Goal: Information Seeking & Learning: Learn about a topic

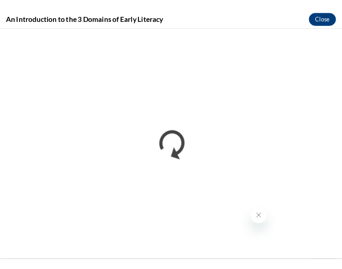
scroll to position [467, 0]
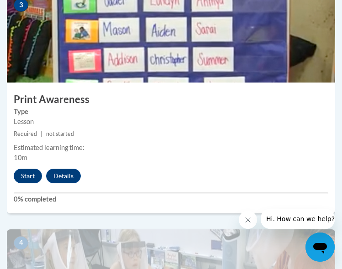
scroll to position [797, 0]
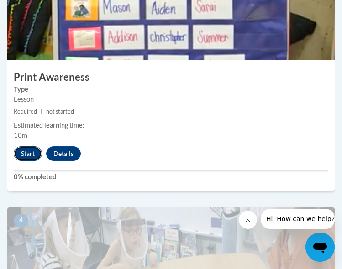
click at [25, 157] on button "Start" at bounding box center [28, 153] width 28 height 15
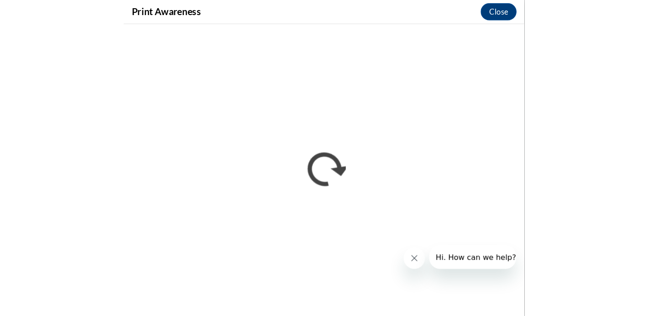
scroll to position [670, 0]
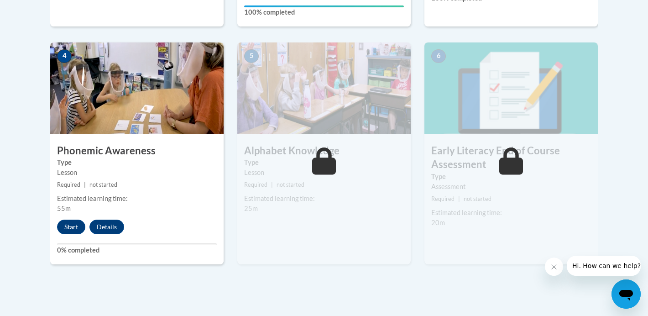
scroll to position [529, 0]
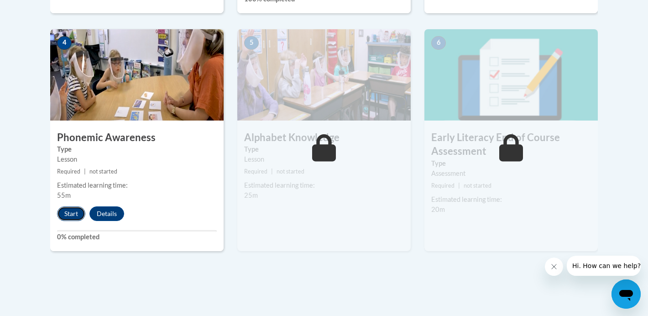
click at [66, 211] on button "Start" at bounding box center [71, 213] width 28 height 15
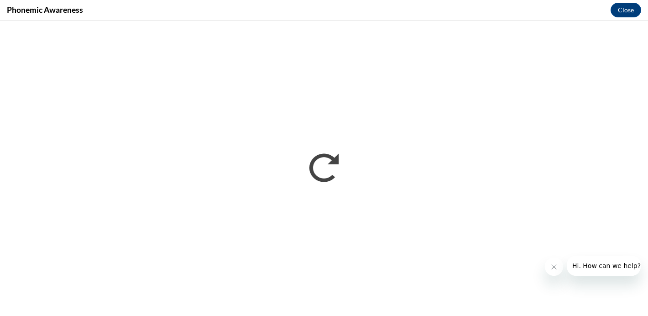
scroll to position [0, 0]
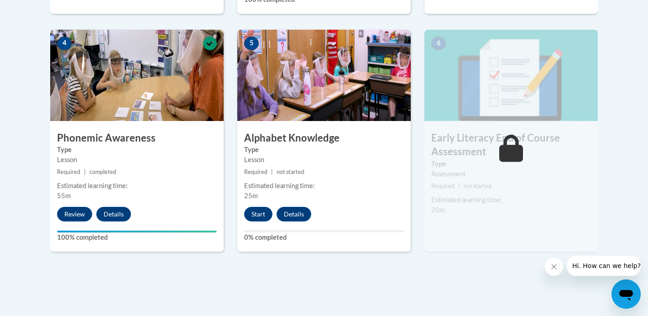
scroll to position [536, 0]
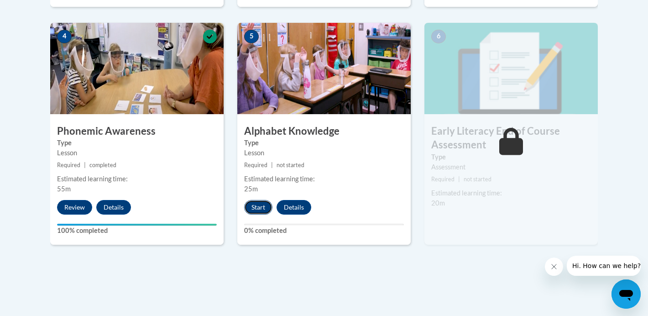
click at [257, 209] on button "Start" at bounding box center [258, 207] width 28 height 15
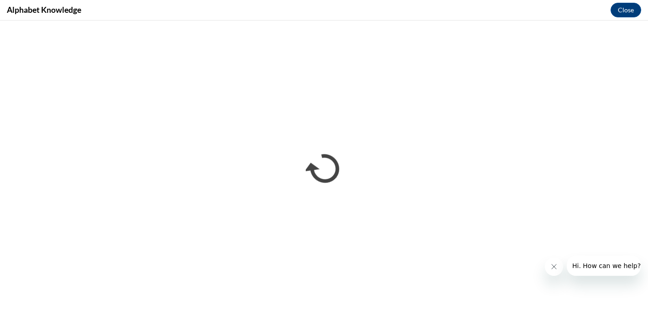
scroll to position [0, 0]
